Goal: Information Seeking & Learning: Check status

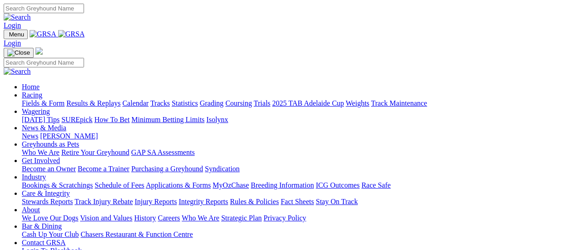
click at [52, 99] on link "Fields & Form" at bounding box center [43, 103] width 43 height 8
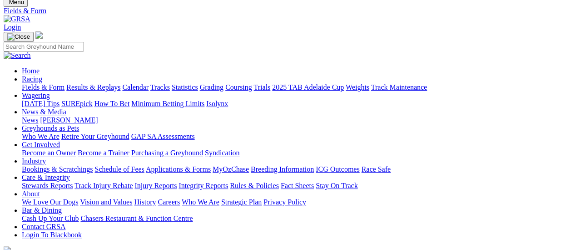
scroll to position [91, 0]
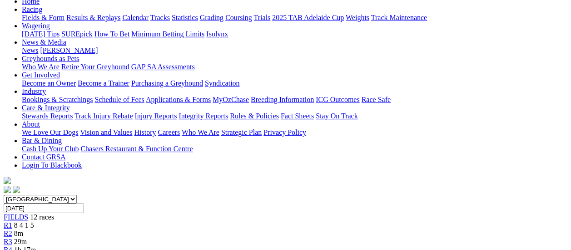
scroll to position [45, 0]
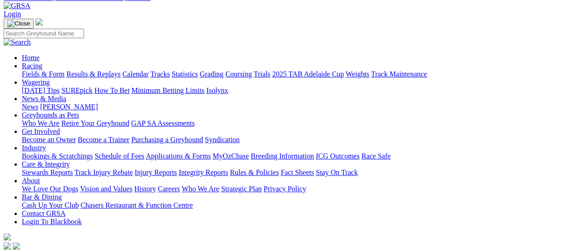
click at [93, 70] on link "Results & Replays" at bounding box center [93, 74] width 54 height 8
